Goal: Task Accomplishment & Management: Manage account settings

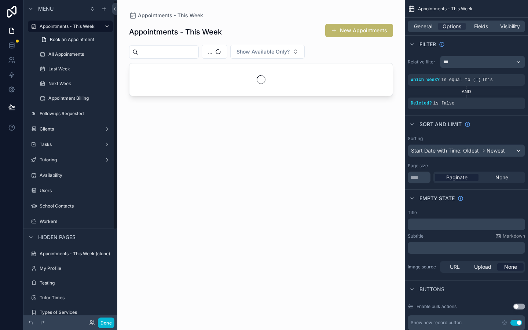
click at [73, 176] on label "Availability" at bounding box center [76, 175] width 72 height 6
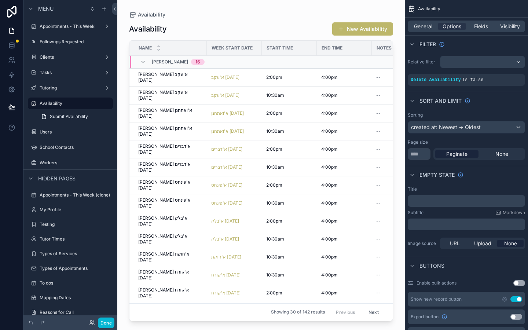
click at [371, 32] on div "scrollable content" at bounding box center [260, 160] width 287 height 321
click at [102, 322] on button "Done" at bounding box center [106, 323] width 17 height 11
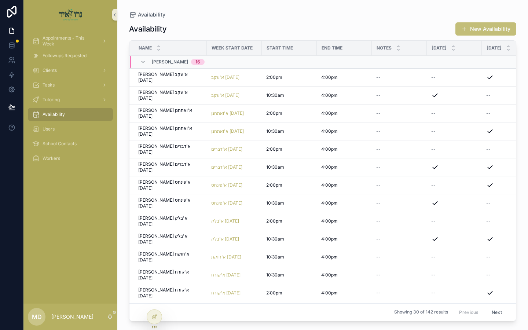
click at [500, 32] on button "New Availability" at bounding box center [485, 28] width 61 height 13
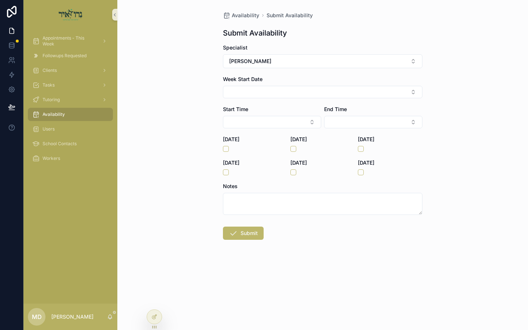
click at [304, 100] on form "Specialist [PERSON_NAME] Week Start Date Start Time End Time [DATE] [DATE] [DAT…" at bounding box center [322, 165] width 199 height 243
click at [304, 96] on button "Select Button" at bounding box center [322, 92] width 199 height 12
click at [304, 61] on button "[PERSON_NAME]" at bounding box center [322, 61] width 199 height 14
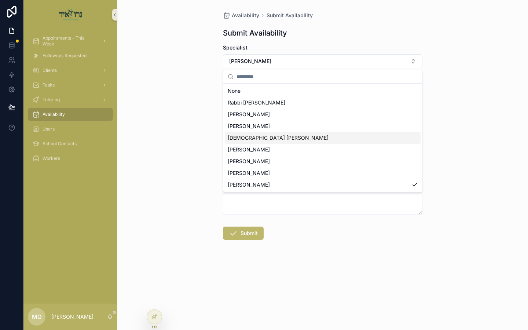
click at [284, 137] on div "[DEMOGRAPHIC_DATA] [PERSON_NAME]" at bounding box center [323, 138] width 196 height 12
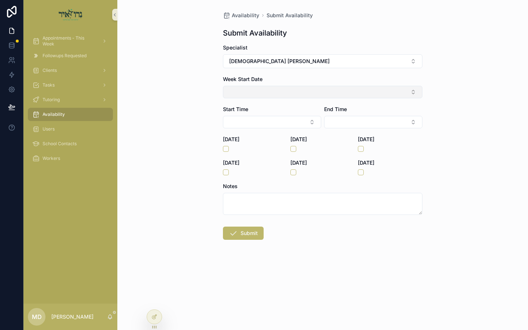
click at [287, 96] on button "Select Button" at bounding box center [322, 92] width 199 height 12
